Goal: Task Accomplishment & Management: Use online tool/utility

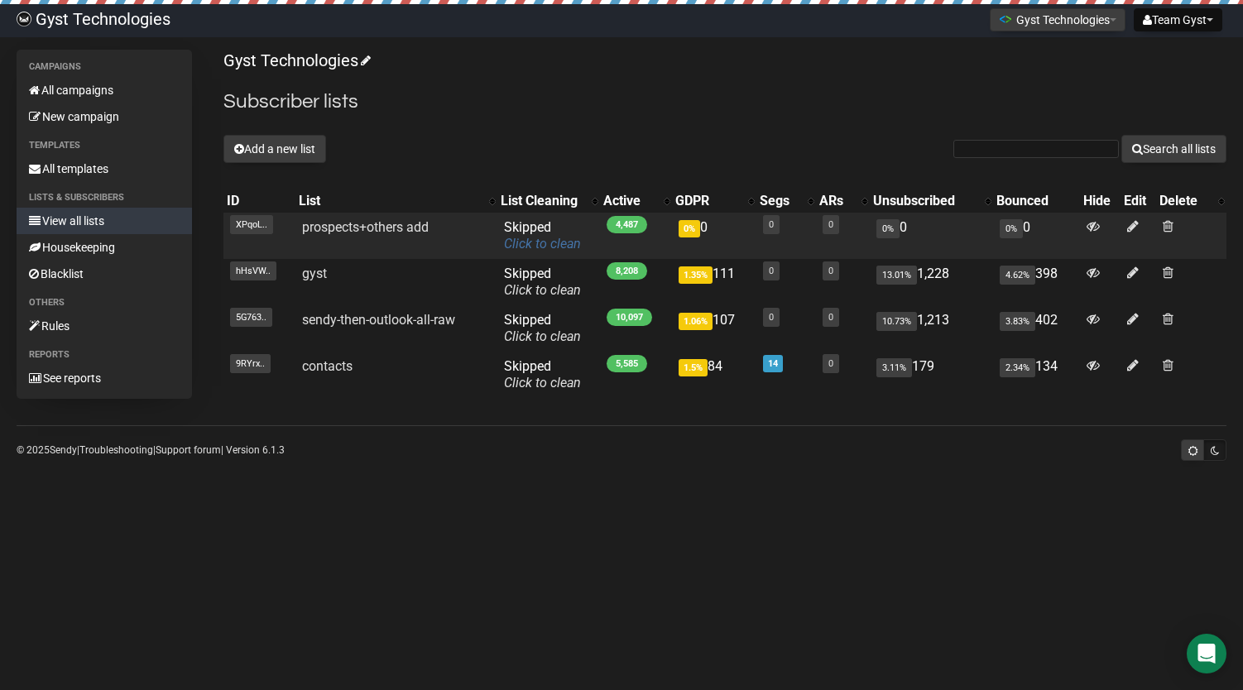
click at [517, 251] on link "Click to clean" at bounding box center [542, 244] width 77 height 16
click at [517, 242] on link "Click to clean" at bounding box center [542, 244] width 77 height 16
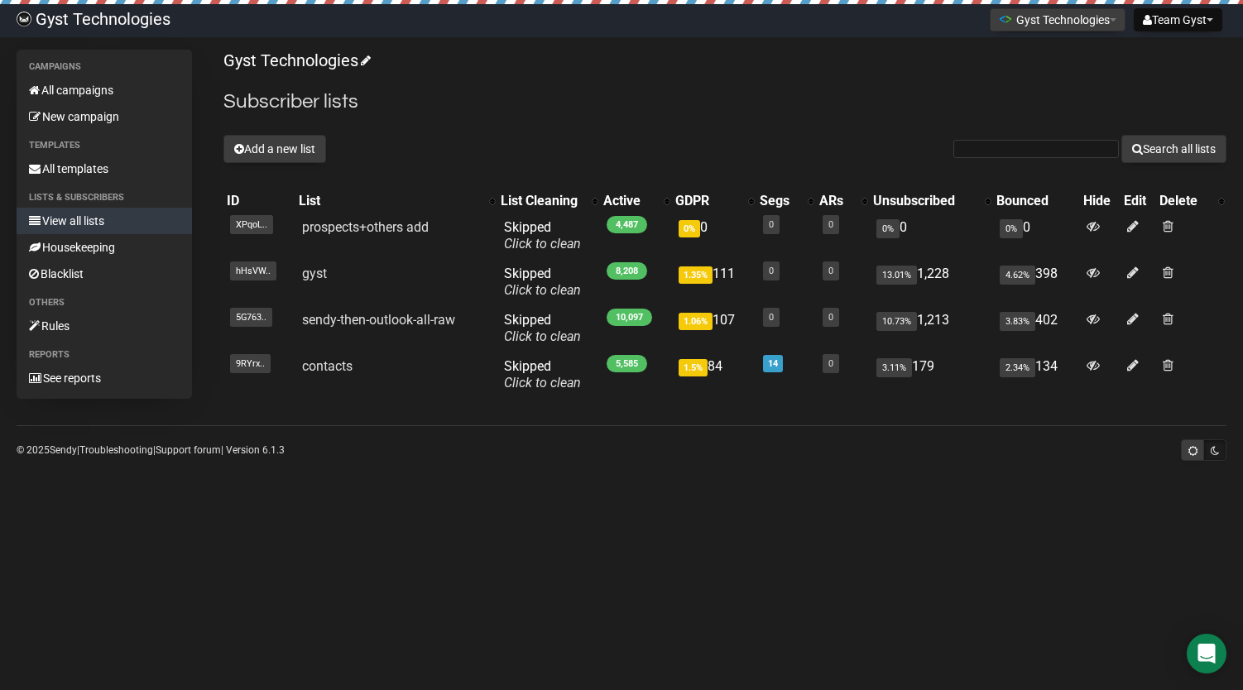
click at [86, 15] on link "Gyst Technologies" at bounding box center [93, 20] width 187 height 33
click at [1225, 656] on div "Open Intercom Messenger" at bounding box center [1207, 654] width 44 height 44
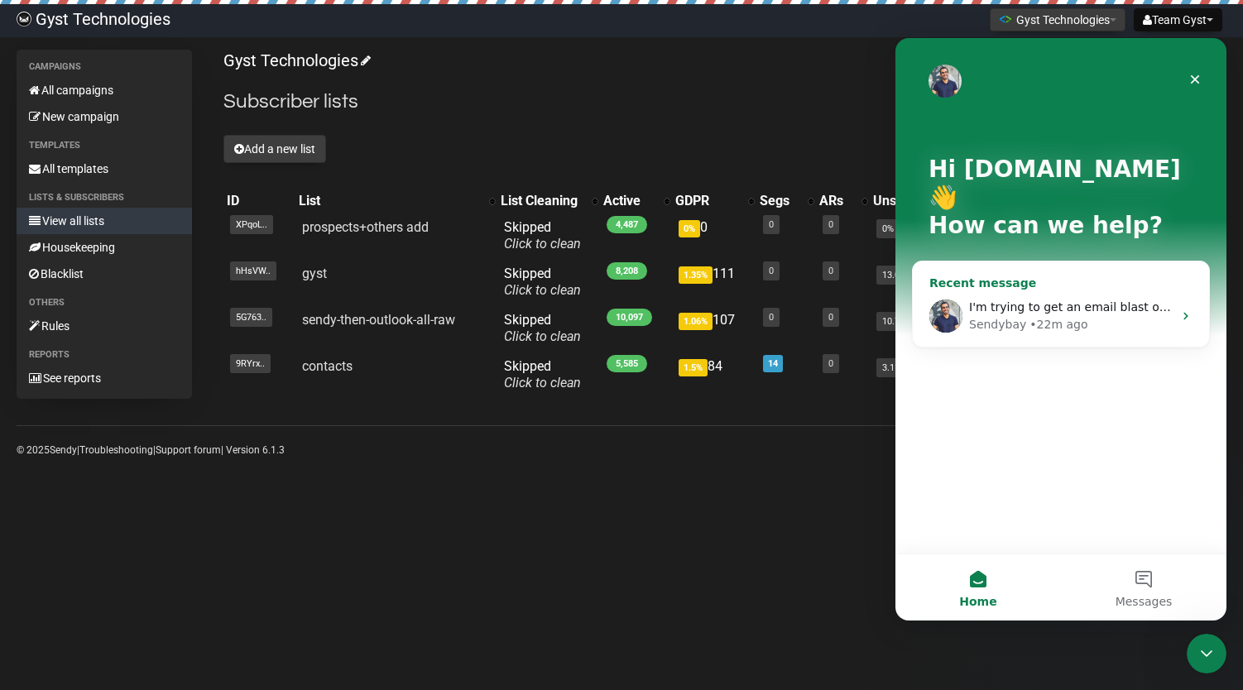
click at [956, 300] on img "Intercom messenger" at bounding box center [946, 316] width 33 height 33
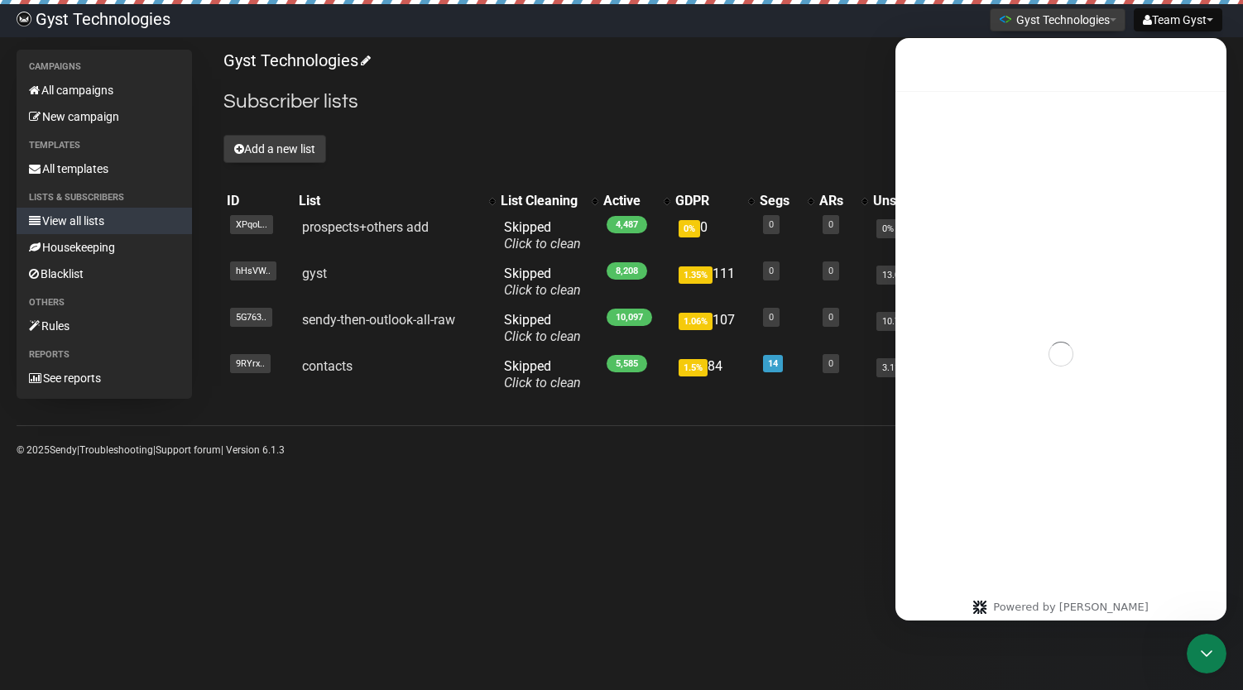
scroll to position [1084, 0]
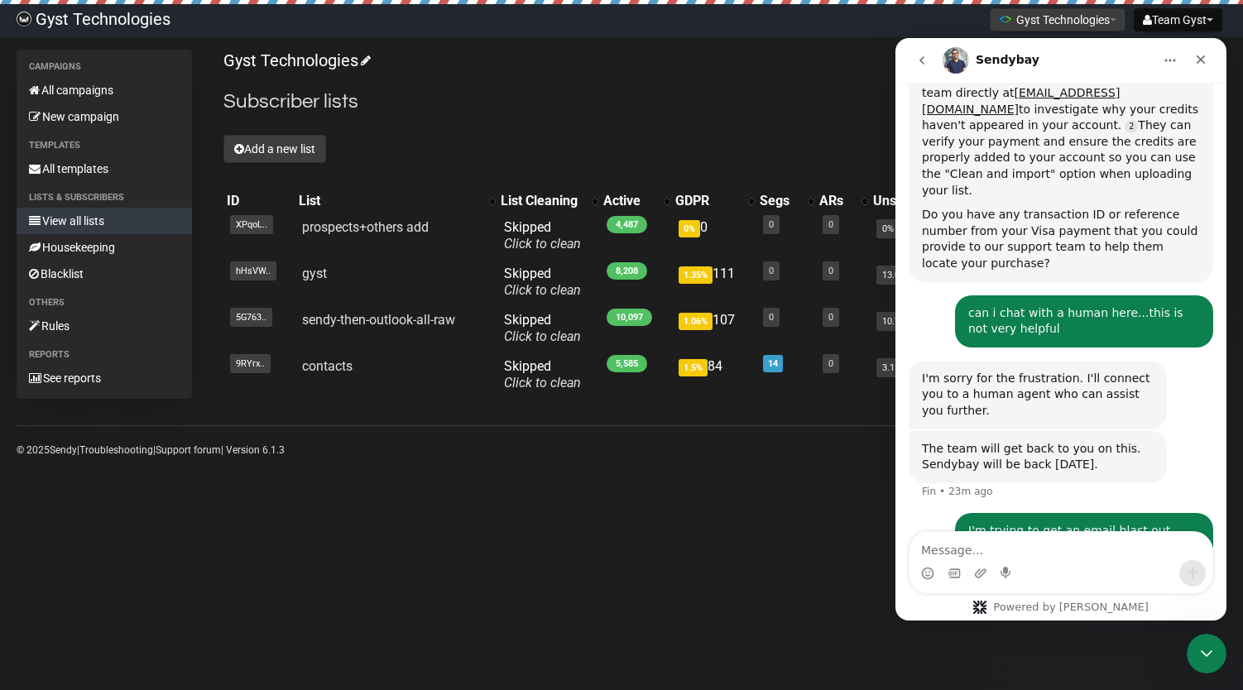
click at [825, 552] on body "Gyst Technologies Team Gyst Settings Logout Gyst Technologies Gyst Technologies…" at bounding box center [621, 345] width 1243 height 690
click at [945, 551] on textarea "Message…" at bounding box center [1061, 546] width 303 height 28
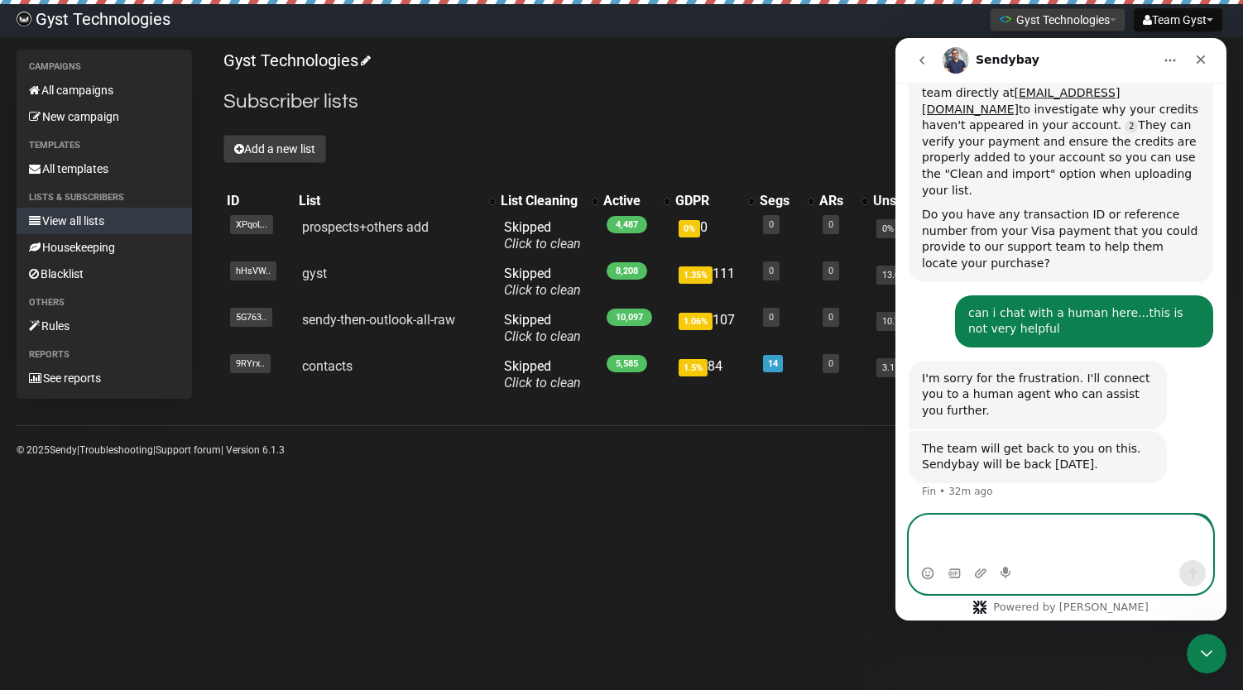
scroll to position [1100, 0]
